Goal: Task Accomplishment & Management: Manage account settings

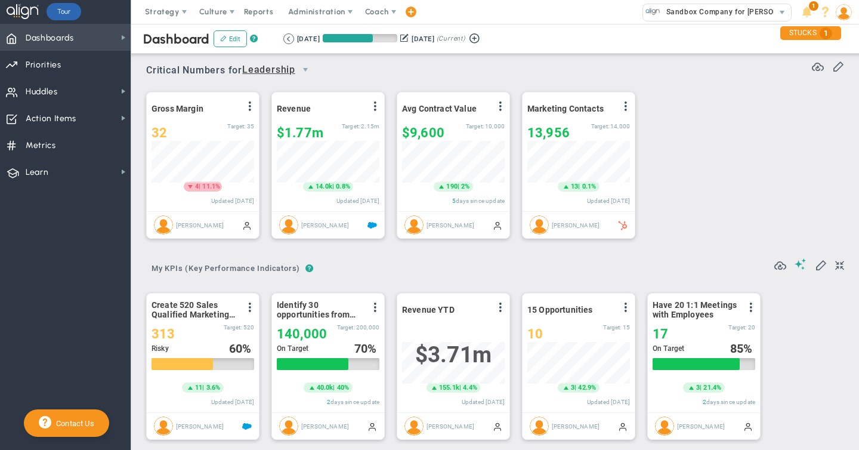
click at [78, 40] on span "Dashboards Dashboards" at bounding box center [65, 37] width 131 height 27
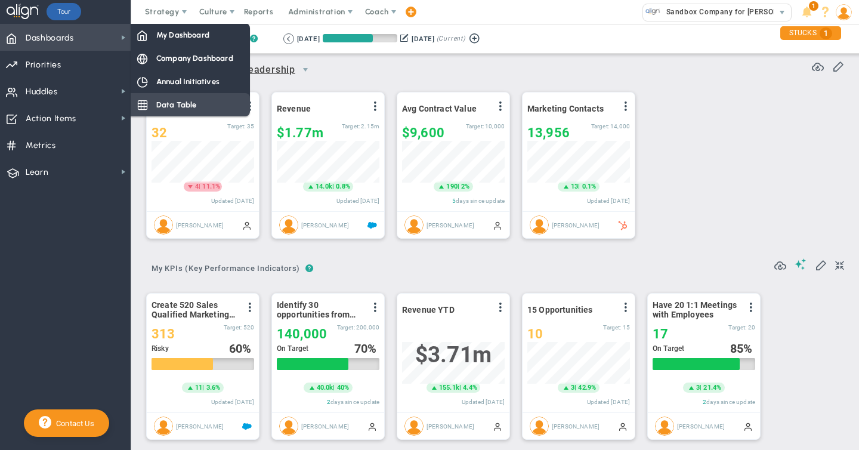
click at [172, 106] on span "Data Table" at bounding box center [176, 104] width 41 height 11
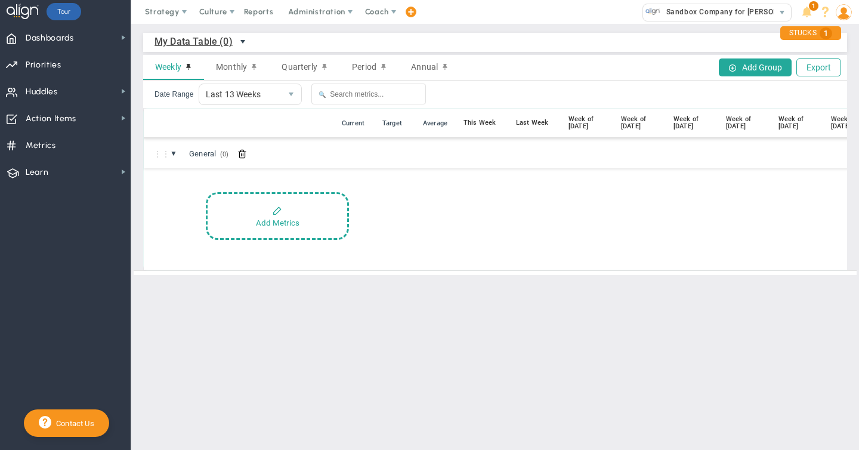
click at [242, 41] on span "select" at bounding box center [243, 42] width 10 height 10
click at [202, 97] on li "Company Data Table (0)" at bounding box center [220, 93] width 130 height 25
click at [64, 36] on span "Dashboards" at bounding box center [50, 38] width 48 height 25
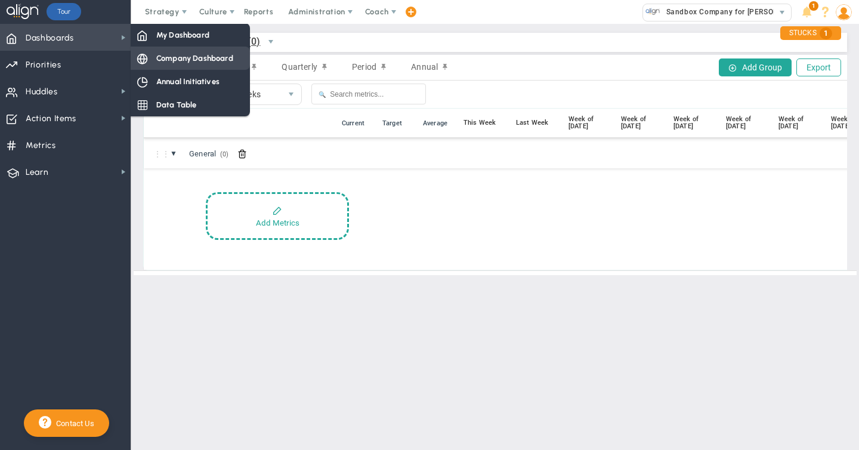
click at [165, 60] on span "Company Dashboard" at bounding box center [194, 57] width 77 height 11
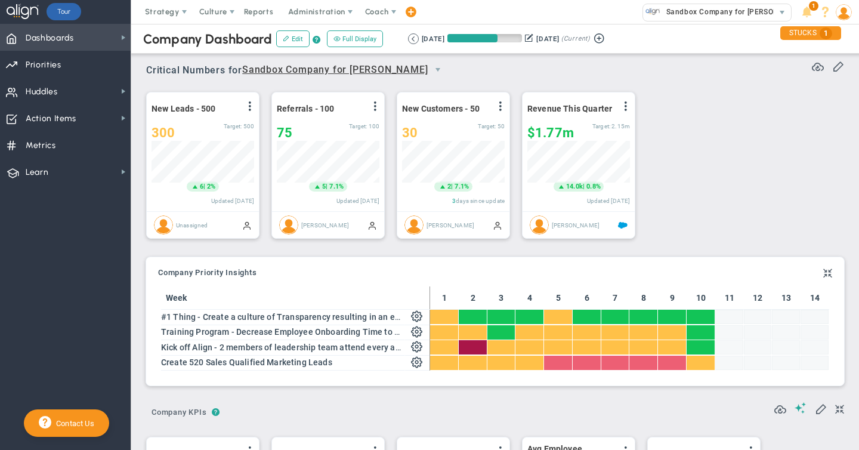
scroll to position [596492, 596431]
click at [59, 40] on span "Dashboards" at bounding box center [50, 38] width 48 height 25
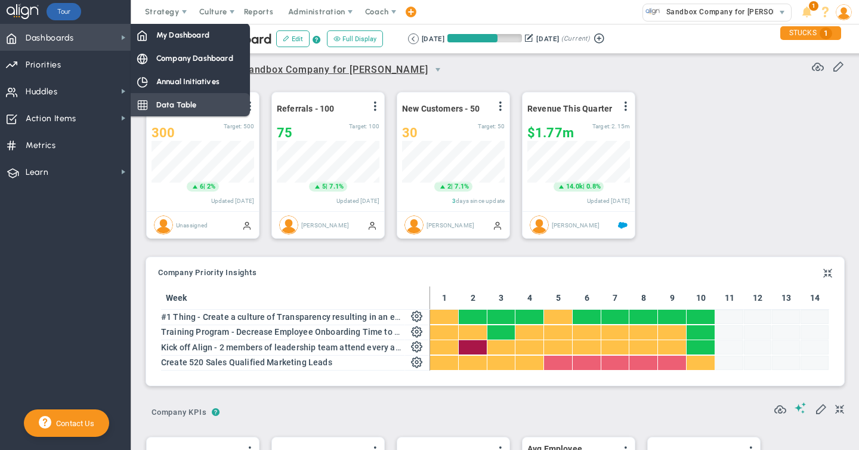
click at [183, 106] on span "Data Table" at bounding box center [176, 104] width 41 height 11
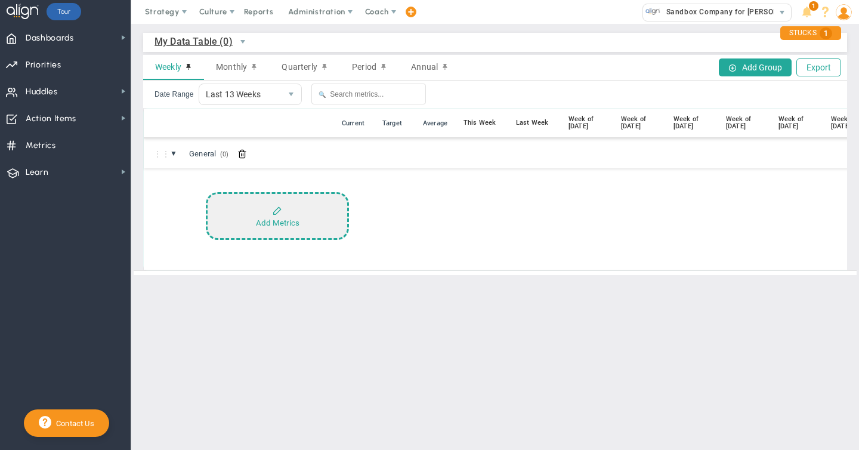
click at [270, 224] on div "Add Metrics" at bounding box center [278, 222] width 44 height 9
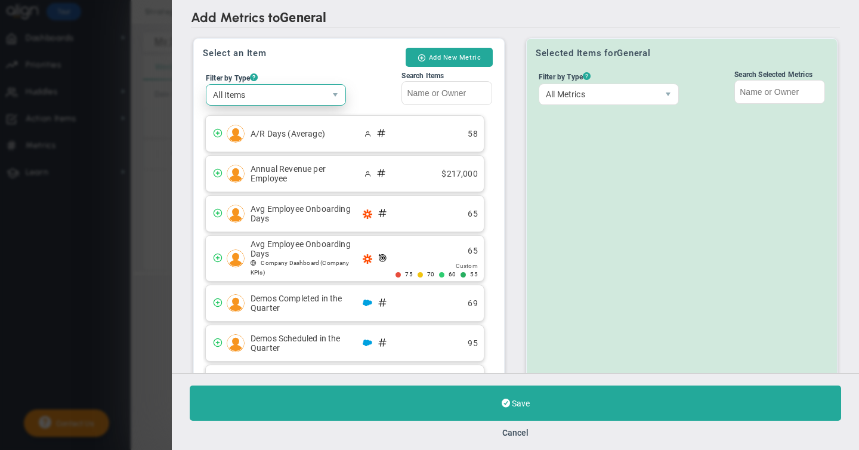
click at [267, 94] on span "All Items" at bounding box center [265, 95] width 119 height 20
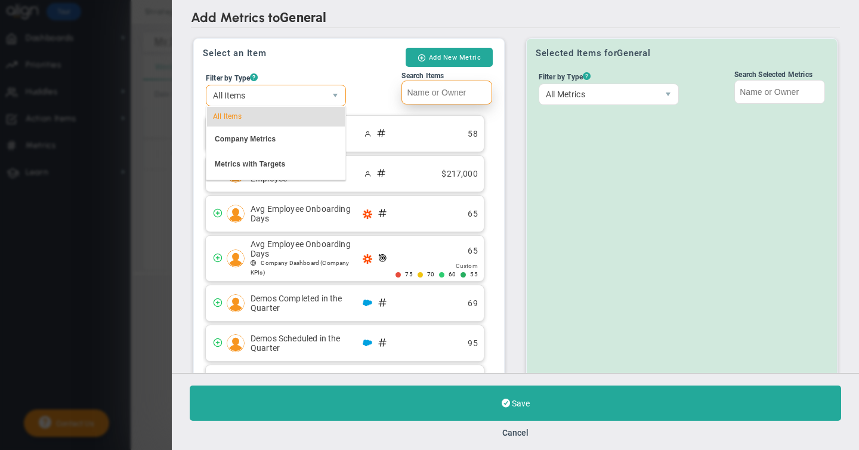
click at [431, 94] on input "Search Items" at bounding box center [446, 93] width 91 height 24
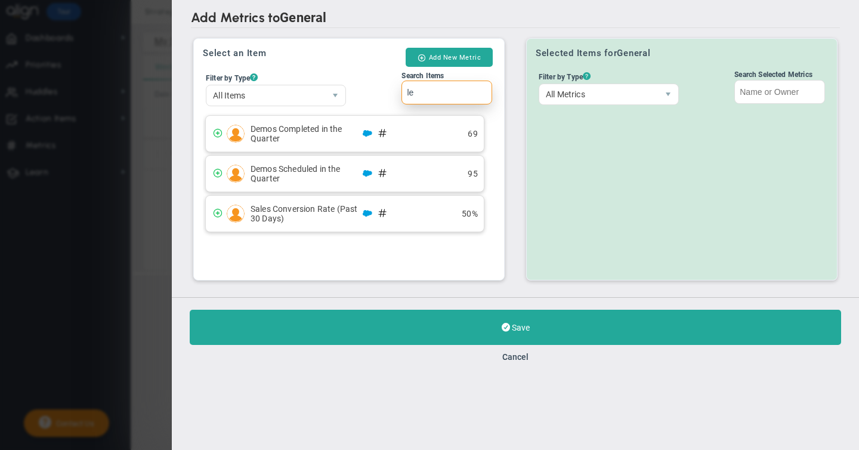
type input "l"
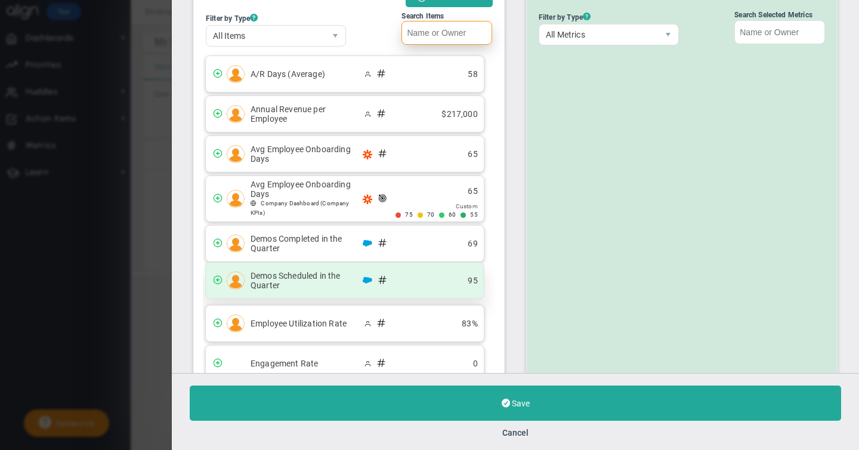
scroll to position [2, 0]
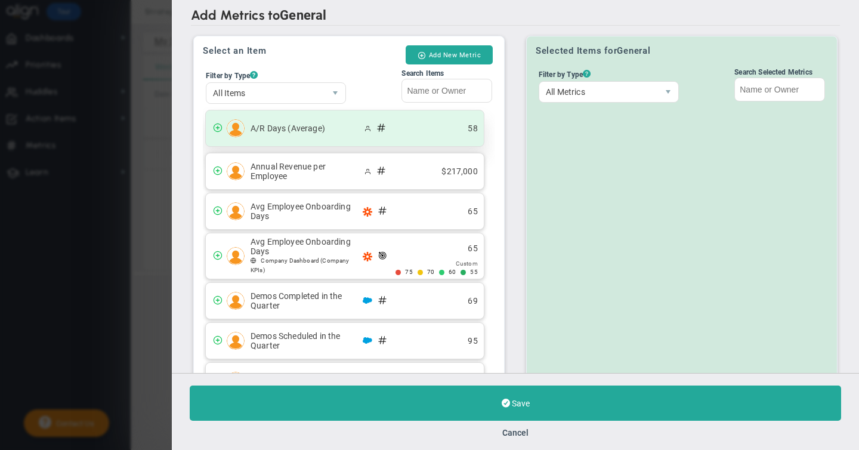
click at [217, 131] on span at bounding box center [218, 127] width 10 height 10
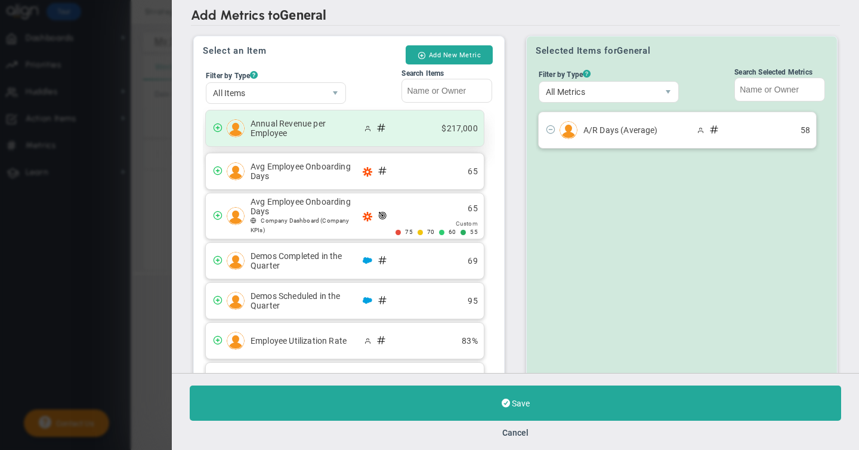
click at [217, 129] on span at bounding box center [218, 127] width 10 height 10
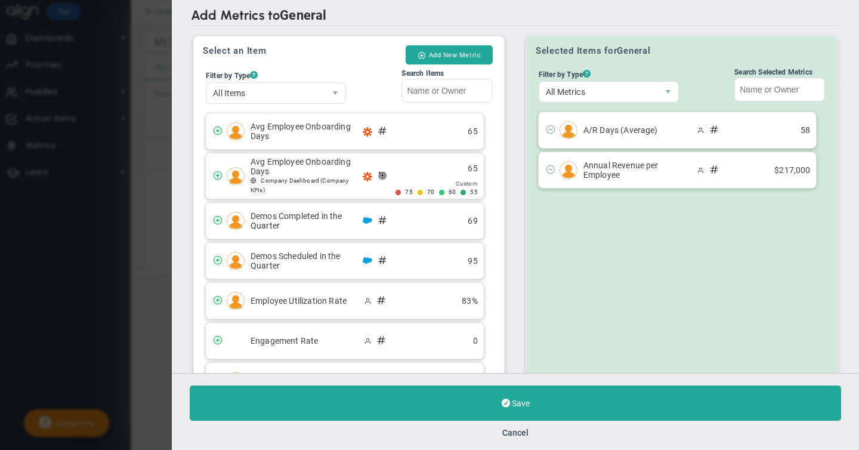
click at [217, 129] on span at bounding box center [218, 130] width 10 height 10
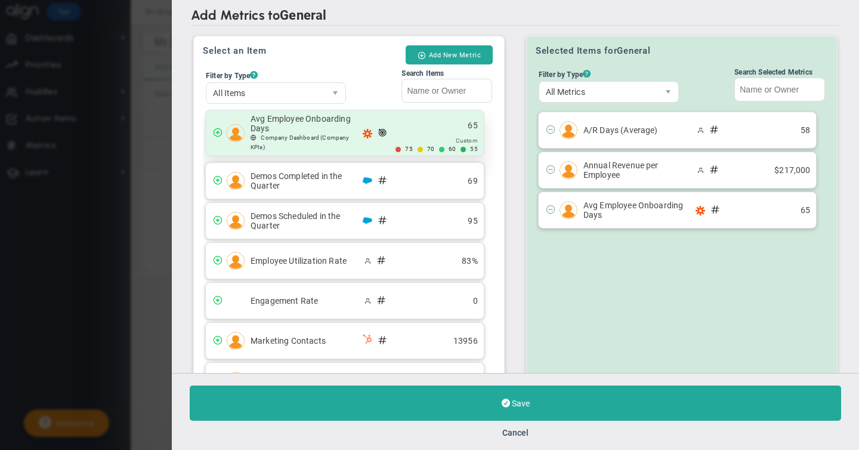
click at [217, 131] on span at bounding box center [218, 132] width 10 height 10
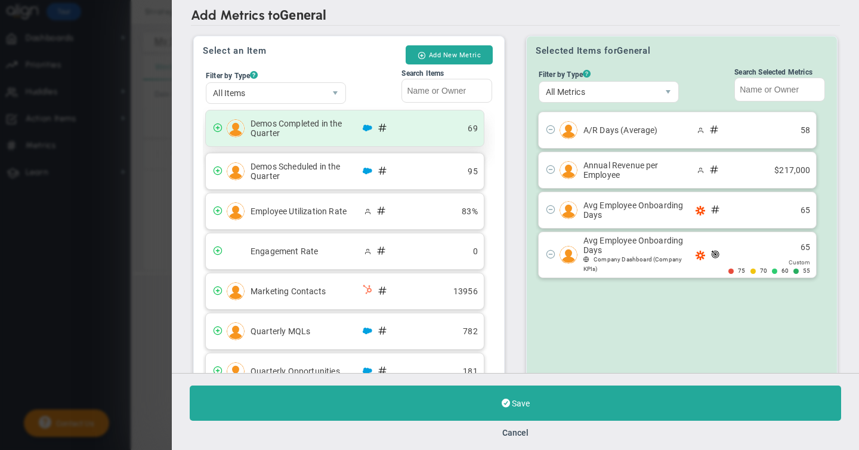
click at [217, 128] on span at bounding box center [218, 127] width 10 height 10
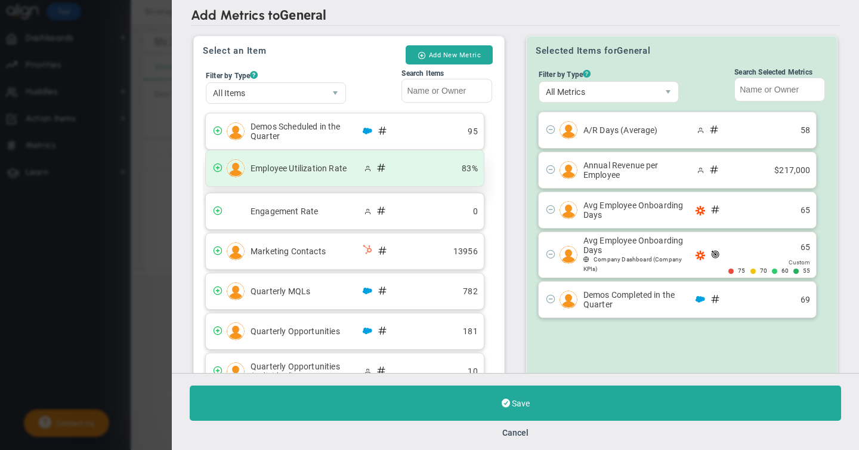
click at [217, 169] on span at bounding box center [218, 167] width 10 height 10
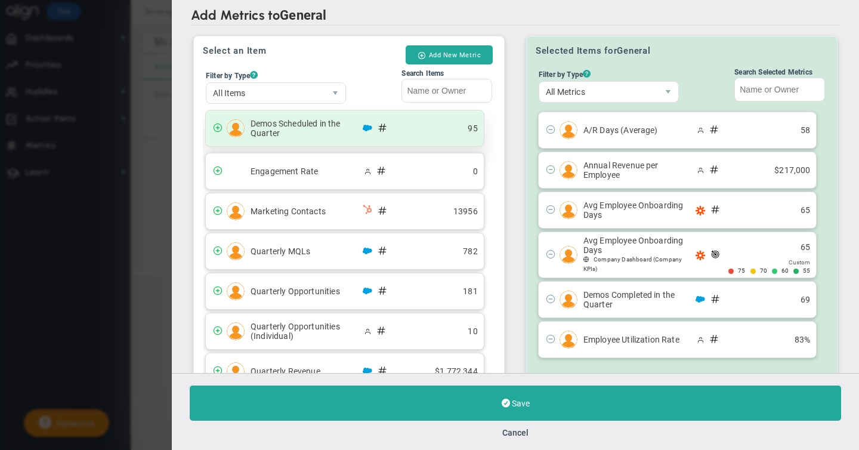
click at [218, 131] on span at bounding box center [216, 129] width 21 height 14
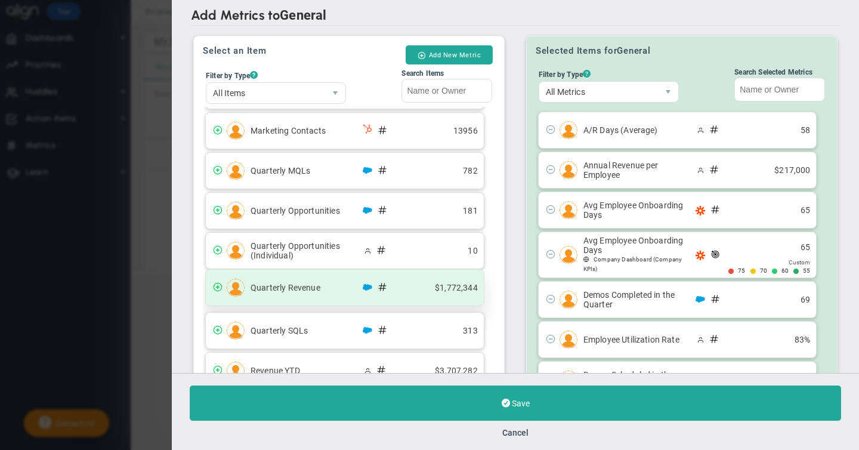
click at [218, 287] on span at bounding box center [218, 287] width 10 height 10
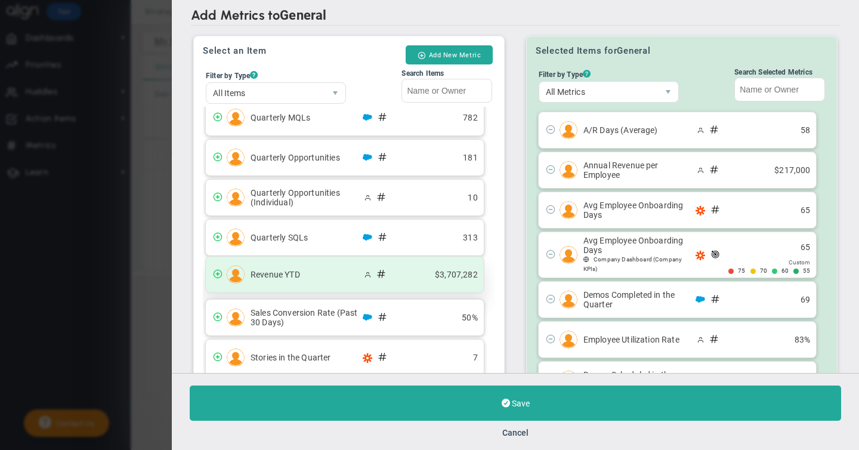
click at [217, 273] on span at bounding box center [218, 273] width 10 height 10
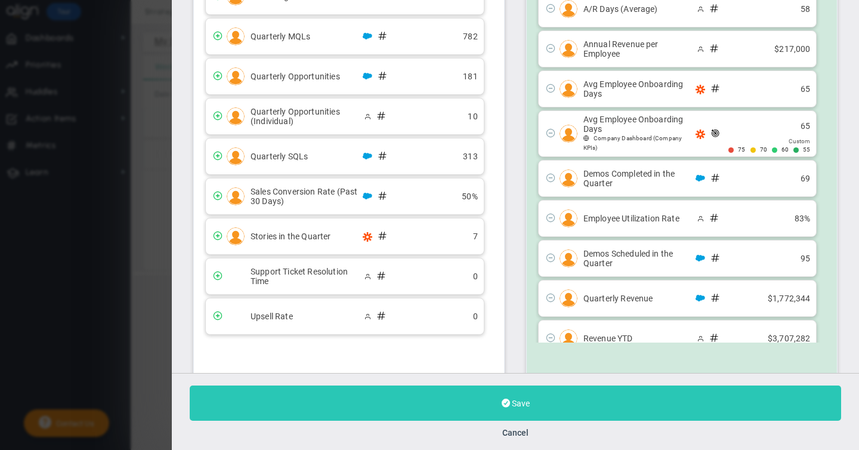
click at [521, 406] on span "Save" at bounding box center [521, 403] width 18 height 10
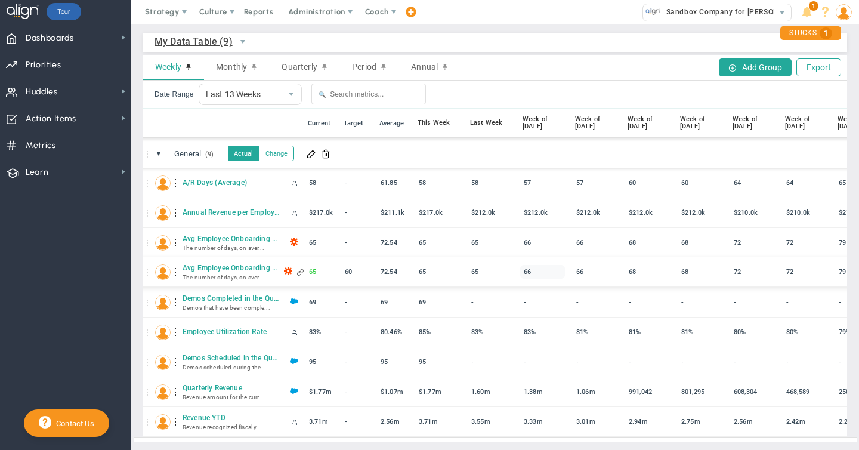
scroll to position [0, 54]
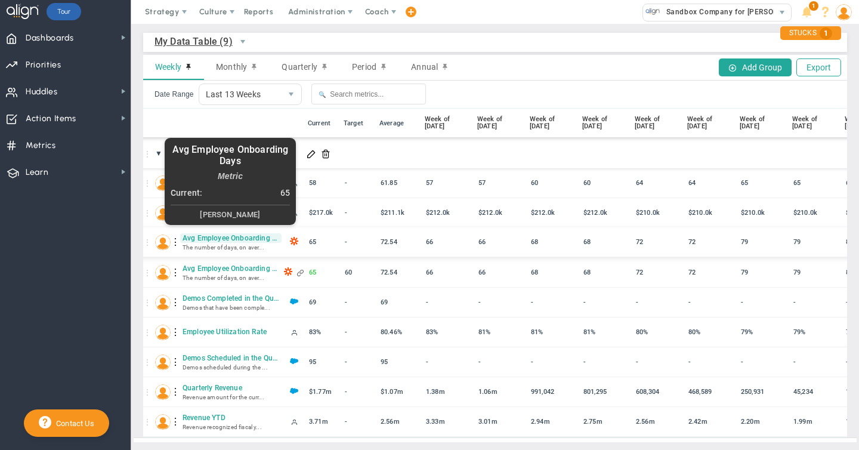
click at [216, 240] on span "Avg Employee Onboarding Days" at bounding box center [230, 238] width 101 height 10
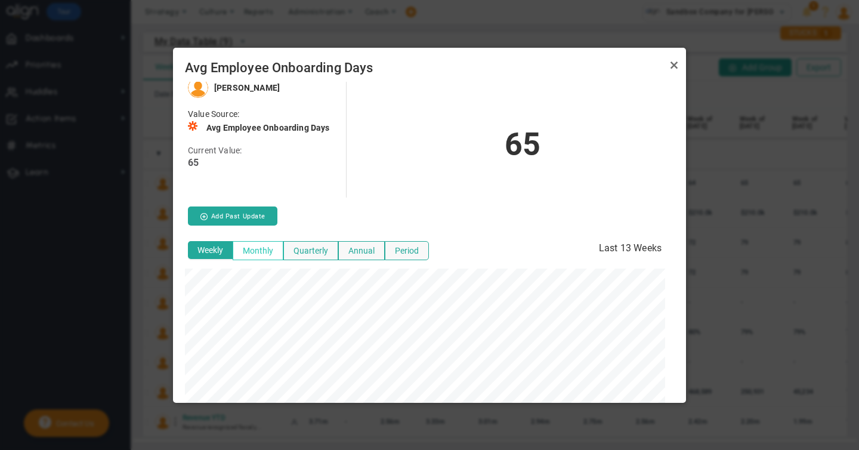
click at [254, 245] on button "Monthly" at bounding box center [258, 250] width 51 height 19
click at [316, 251] on button "Quarterly" at bounding box center [310, 250] width 55 height 19
click at [361, 251] on button "Annual" at bounding box center [361, 250] width 47 height 19
click at [401, 249] on button "Period" at bounding box center [407, 250] width 44 height 19
click at [673, 66] on link "Close" at bounding box center [674, 65] width 14 height 14
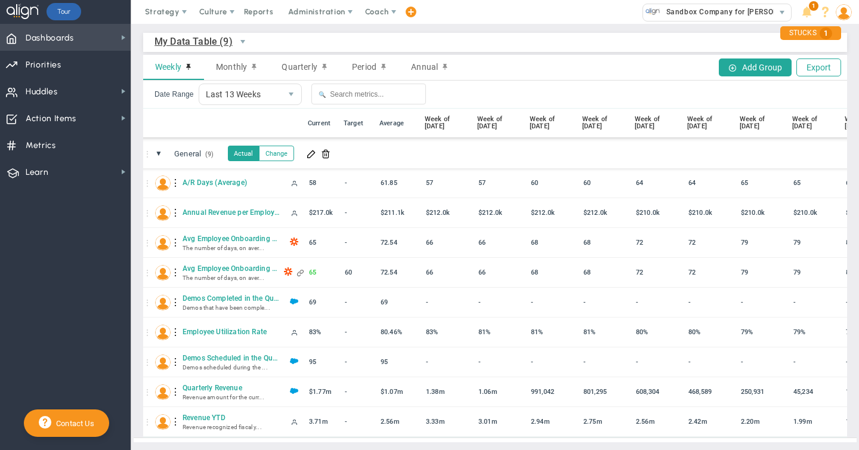
click at [100, 37] on span "Dashboards Dashboards" at bounding box center [65, 37] width 131 height 27
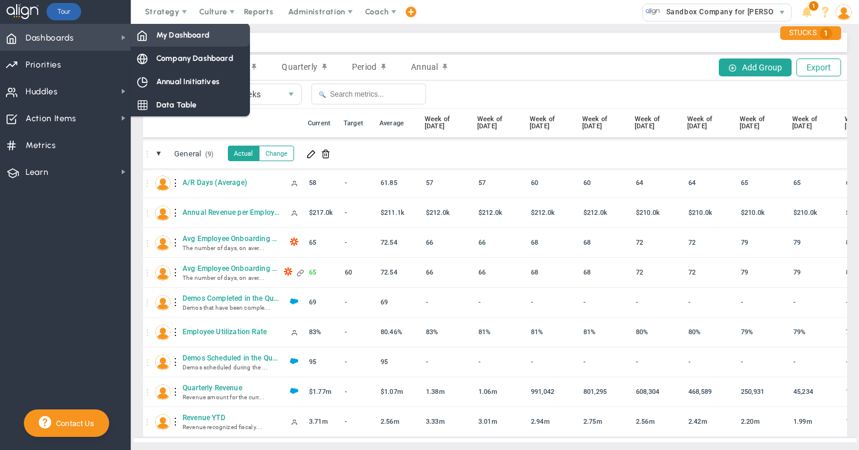
click at [192, 37] on span "My Dashboard" at bounding box center [182, 34] width 53 height 11
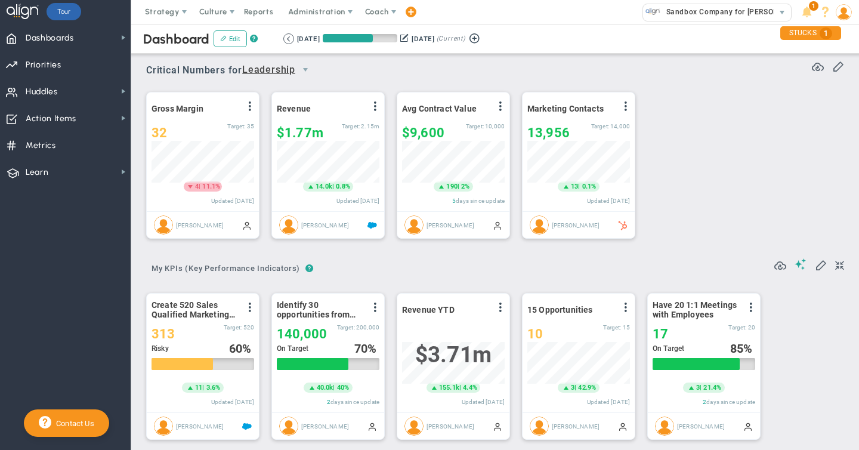
click at [843, 14] on img at bounding box center [844, 12] width 16 height 16
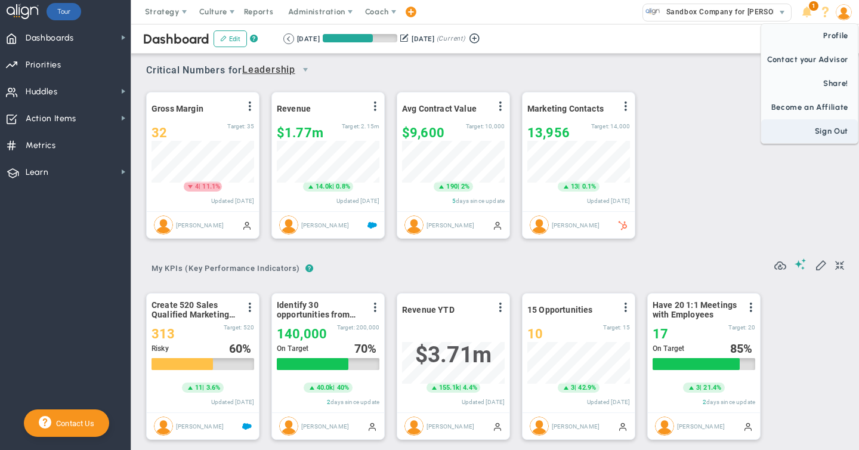
click at [833, 132] on span "Sign Out" at bounding box center [809, 131] width 97 height 24
